Goal: Task Accomplishment & Management: Manage account settings

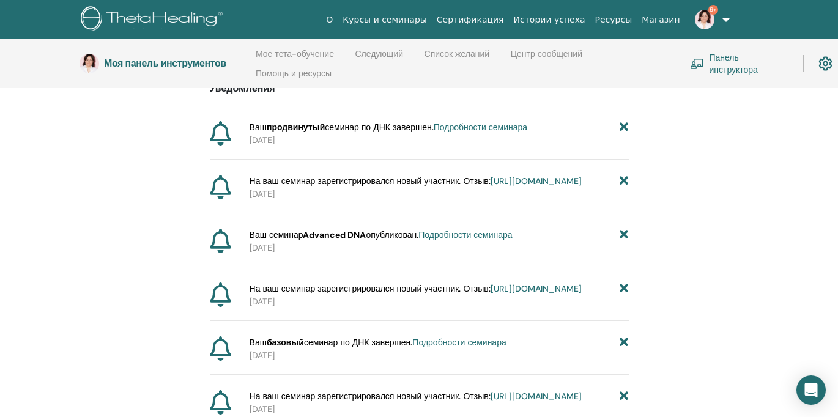
scroll to position [133, 0]
click at [490, 295] on font "https://member.thetahealing.com/instructor/seminar/376872/attendees" at bounding box center [535, 289] width 91 height 11
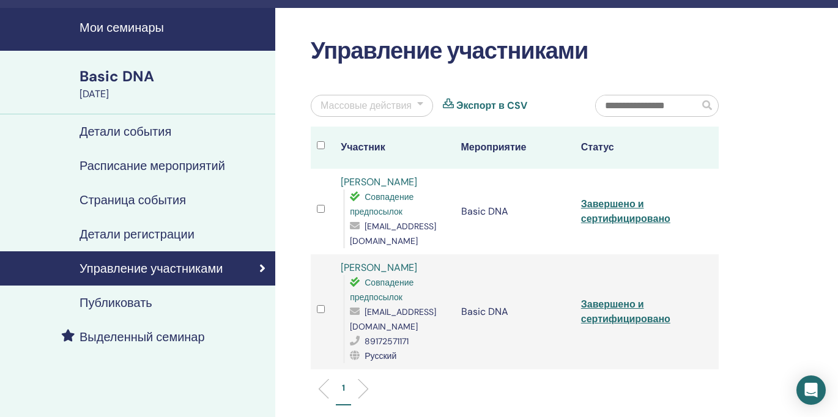
scroll to position [29, 0]
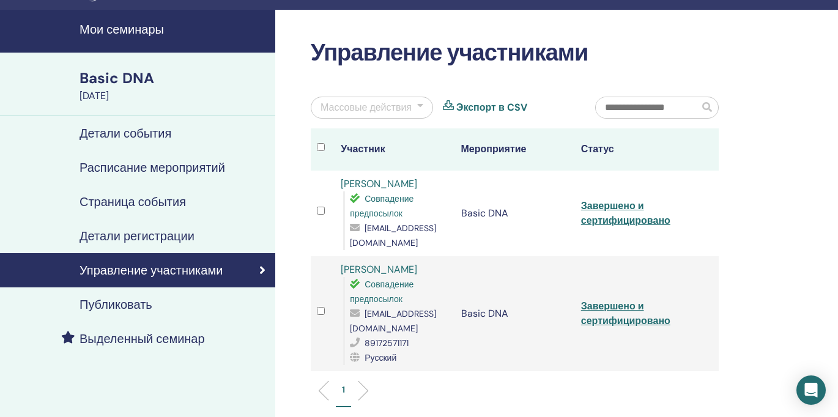
click at [116, 31] on h4 "Мои семинары" at bounding box center [174, 29] width 188 height 15
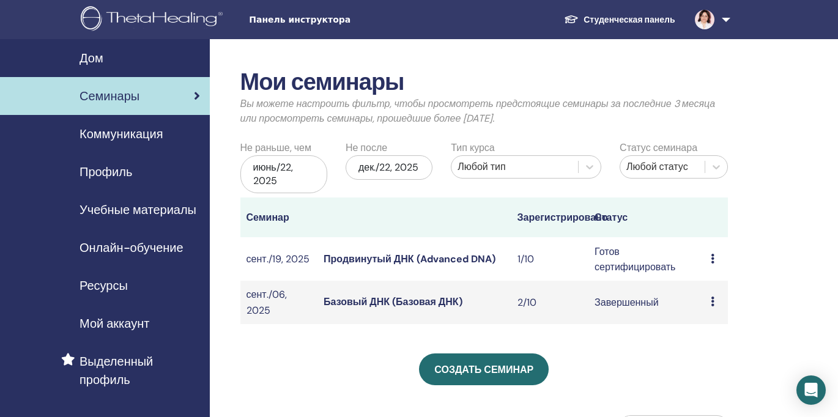
click at [711, 260] on icon at bounding box center [713, 259] width 4 height 10
click at [433, 264] on font "Продвинутый ДНК (Advanced DNA)" at bounding box center [409, 259] width 171 height 13
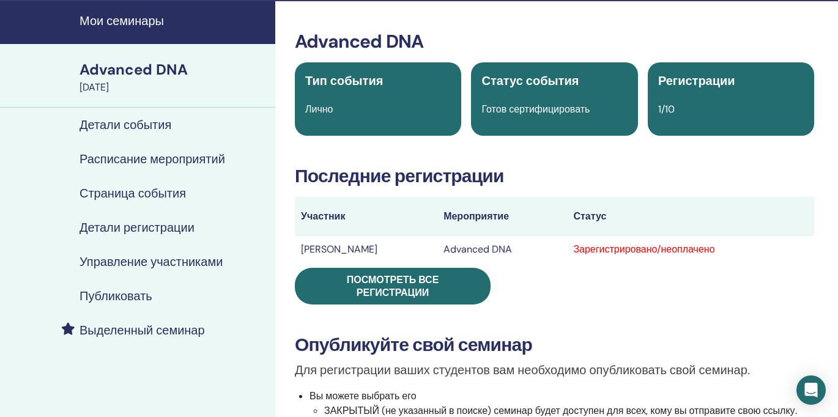
scroll to position [40, 0]
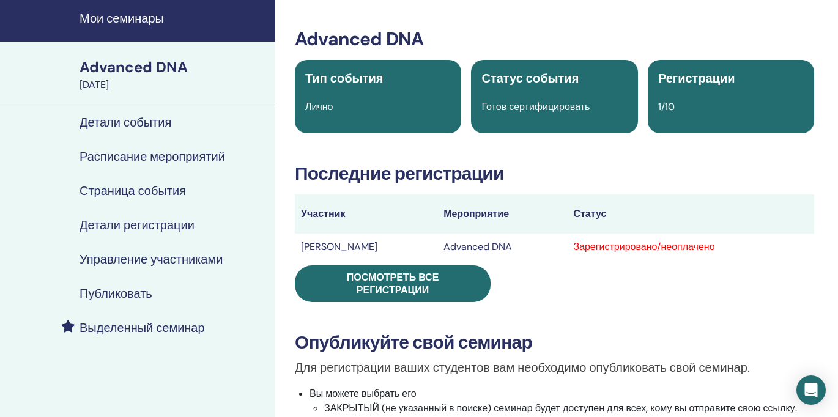
click at [130, 259] on h4 "Управление участниками" at bounding box center [151, 259] width 143 height 15
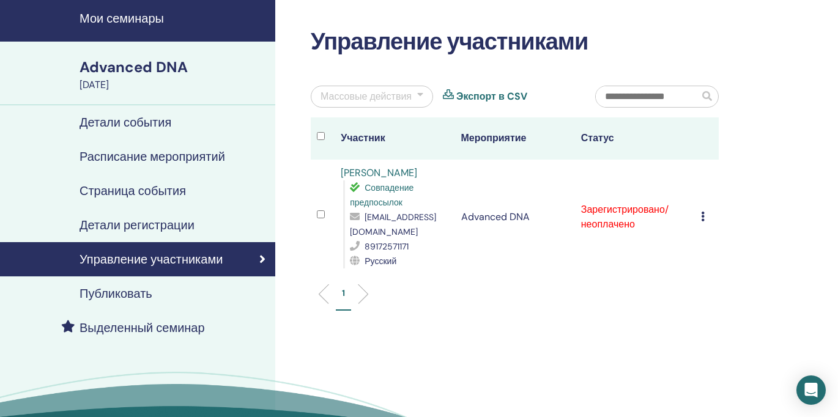
click at [705, 218] on div "Отменить регистрацию Не выполнять автоматическую сертификацию Отметить как опла…" at bounding box center [707, 217] width 12 height 15
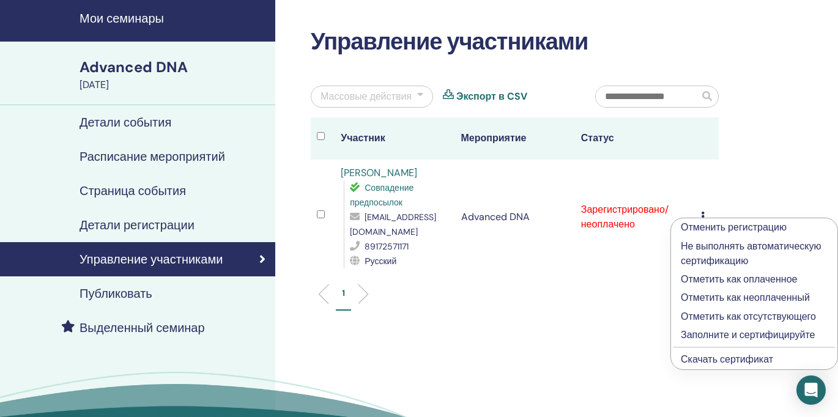
click at [699, 279] on p "Отметить как оплаченное" at bounding box center [754, 279] width 147 height 15
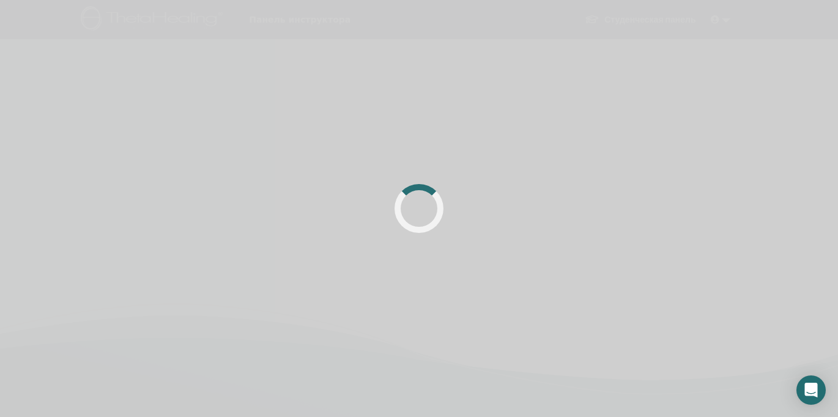
scroll to position [40, 0]
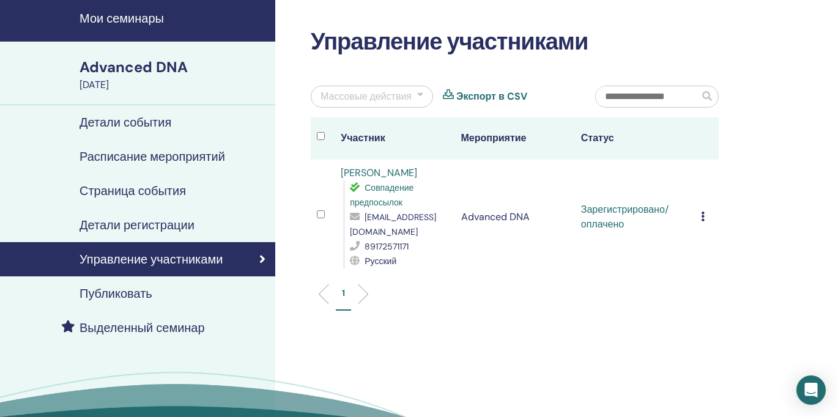
click at [703, 219] on icon at bounding box center [703, 217] width 4 height 10
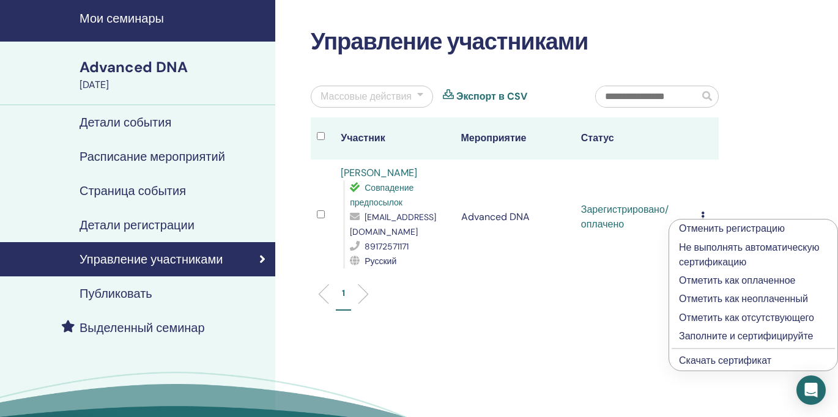
click at [715, 338] on p "Заполните и сертифицируйте" at bounding box center [753, 336] width 149 height 15
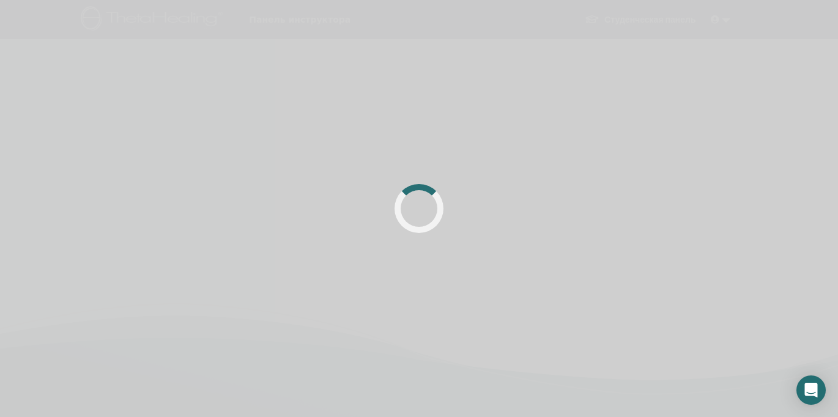
scroll to position [40, 0]
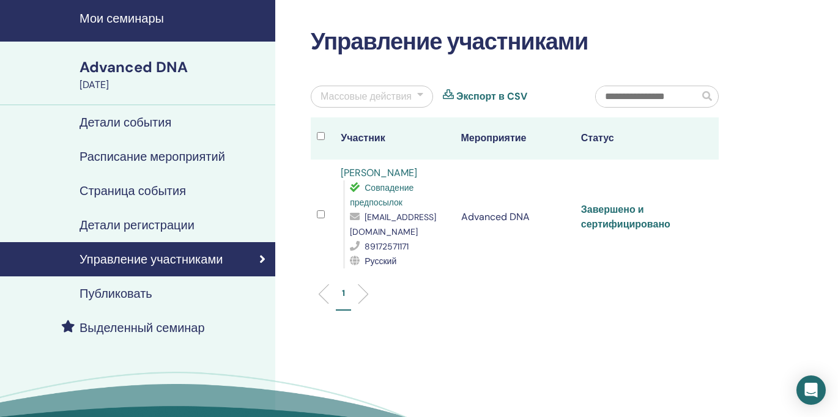
click at [636, 230] on link "Завершено и сертифицировано" at bounding box center [625, 217] width 89 height 28
click at [179, 196] on h4 "Страница события" at bounding box center [133, 190] width 106 height 15
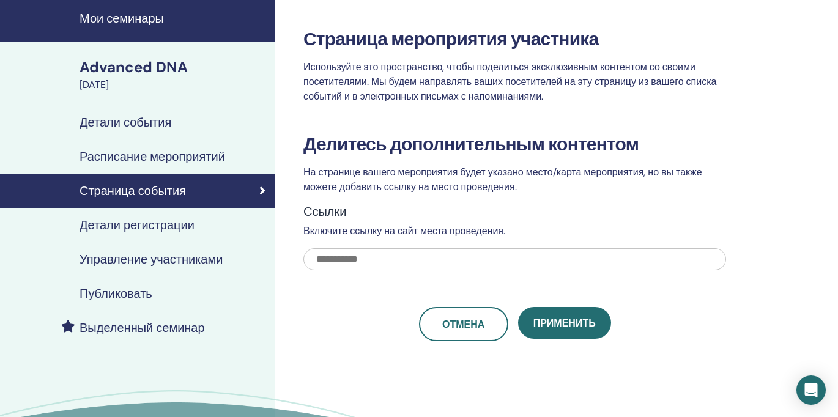
click at [161, 290] on div "Публиковать" at bounding box center [138, 293] width 256 height 15
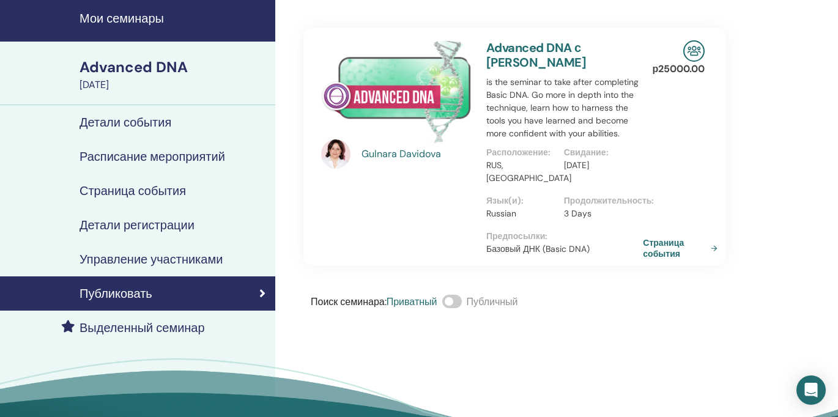
click at [655, 242] on link "Страница события" at bounding box center [683, 248] width 80 height 22
